Goal: Transaction & Acquisition: Subscribe to service/newsletter

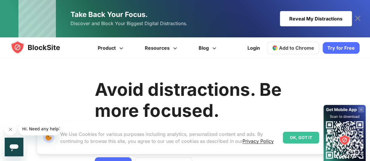
click at [306, 138] on div "OK, GOT IT" at bounding box center [301, 138] width 36 height 12
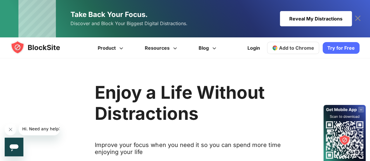
click at [12, 130] on icon "Close message from company" at bounding box center [10, 129] width 5 height 5
click at [337, 45] on link "Try for Free" at bounding box center [341, 48] width 37 height 12
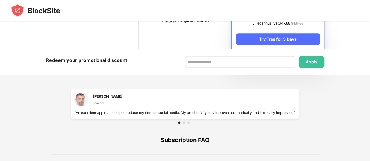
scroll to position [371, 0]
